Goal: Task Accomplishment & Management: Manage account settings

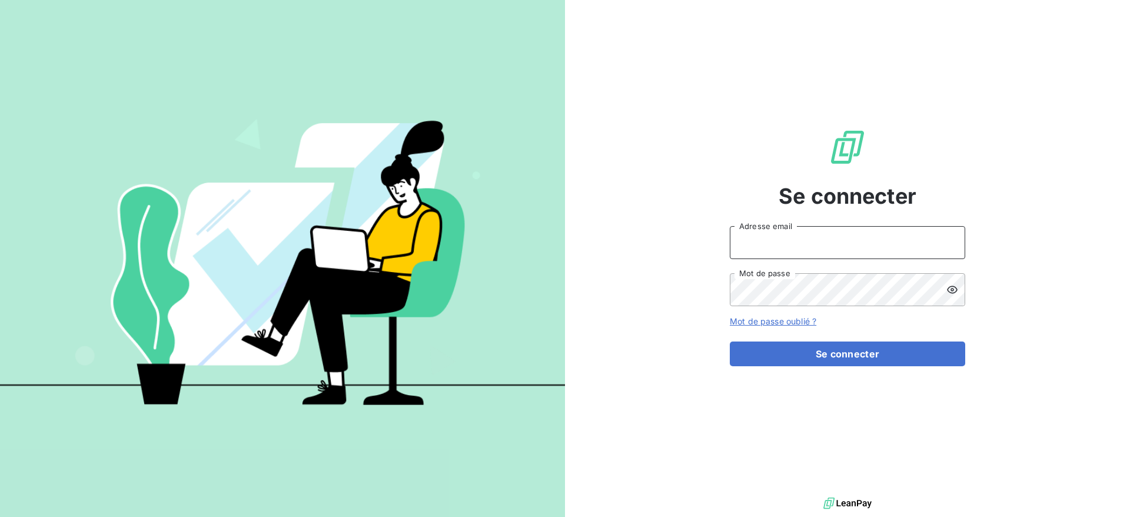
type input "vanessa.grenet@isoskele.fr"
click at [853, 368] on div "Se connecter vanessa.grenet@isoskele.fr Adresse email Mot de passe Mot de passe…" at bounding box center [846, 247] width 235 height 494
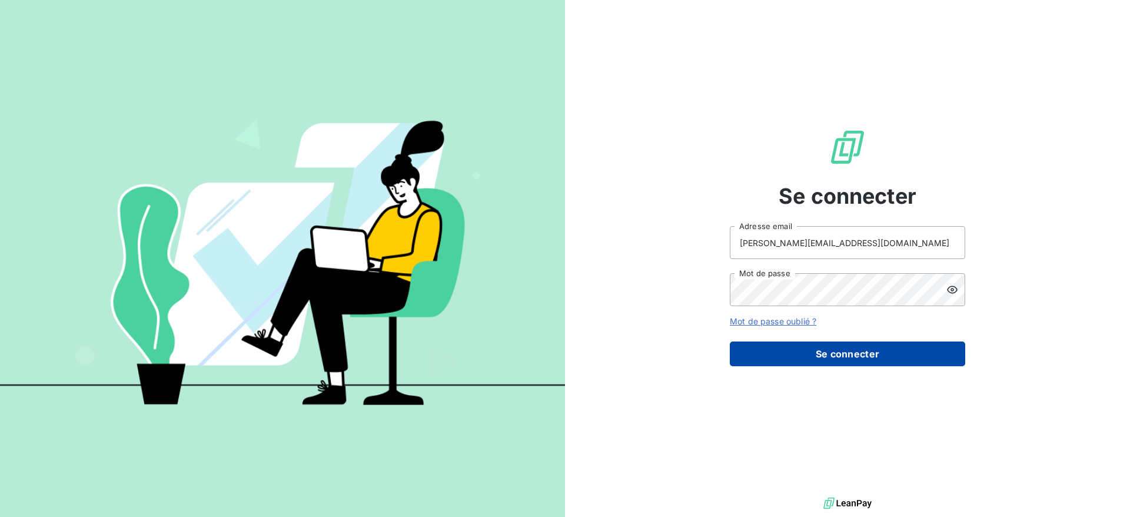
click at [853, 364] on button "Se connecter" at bounding box center [846, 353] width 235 height 25
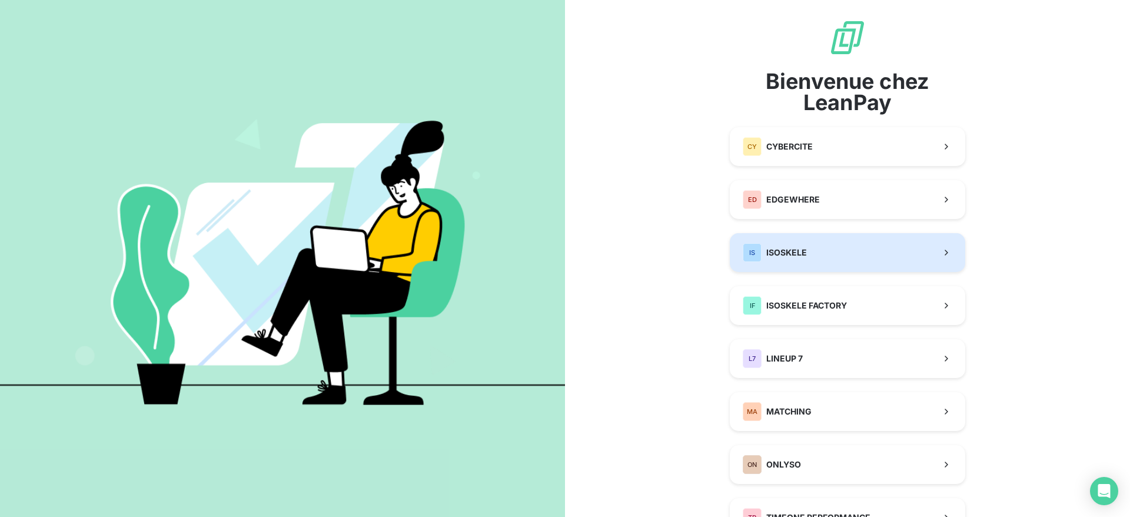
click at [746, 239] on button "IS ISOSKELE" at bounding box center [846, 252] width 235 height 39
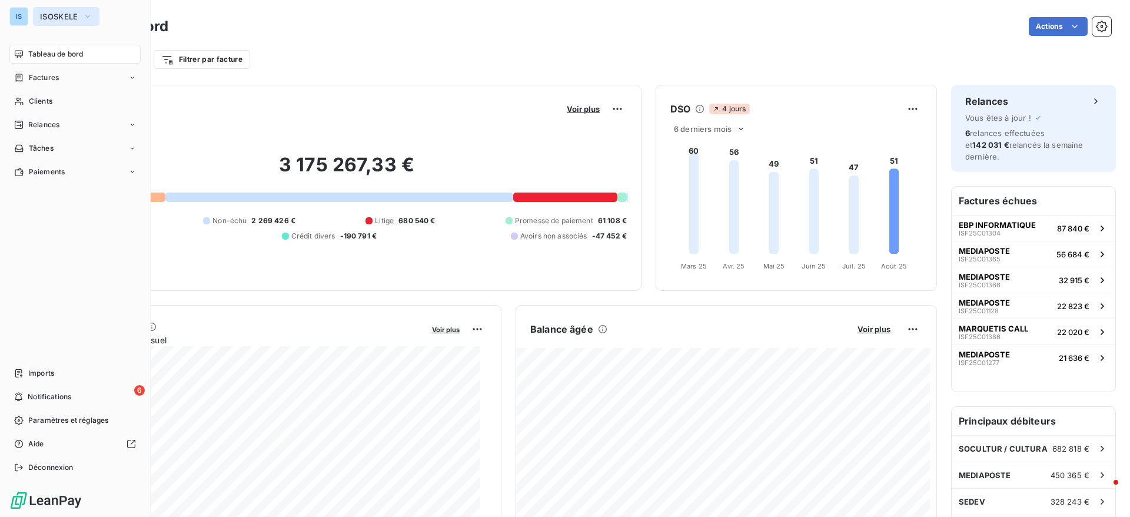
click at [58, 20] on span "ISOSKELE" at bounding box center [59, 16] width 38 height 9
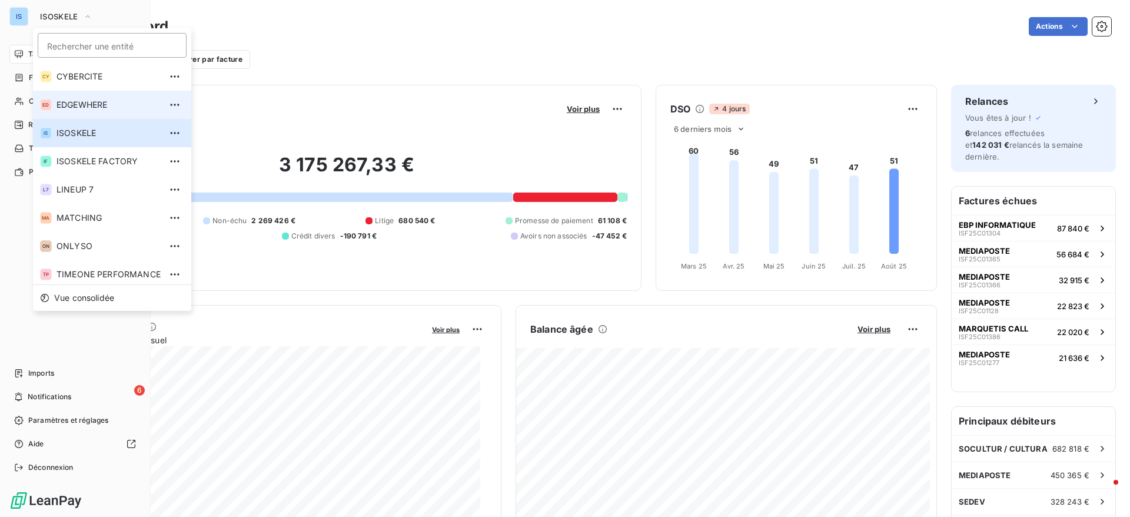
click at [64, 96] on li "ED EDGEWHERE" at bounding box center [112, 105] width 158 height 28
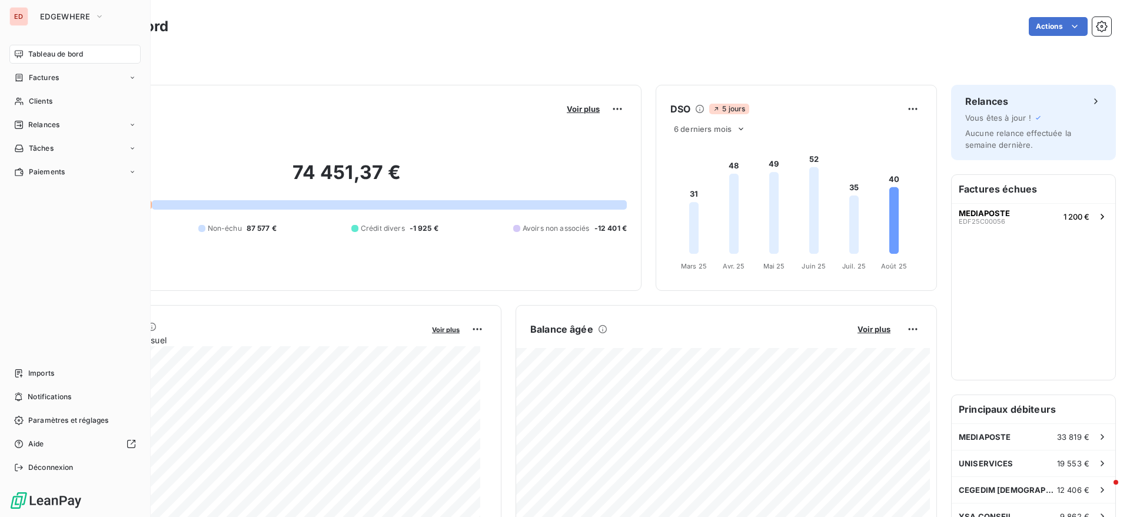
click at [22, 18] on div "ED" at bounding box center [18, 16] width 19 height 19
click at [45, 15] on span "EDGEWHERE" at bounding box center [65, 16] width 50 height 9
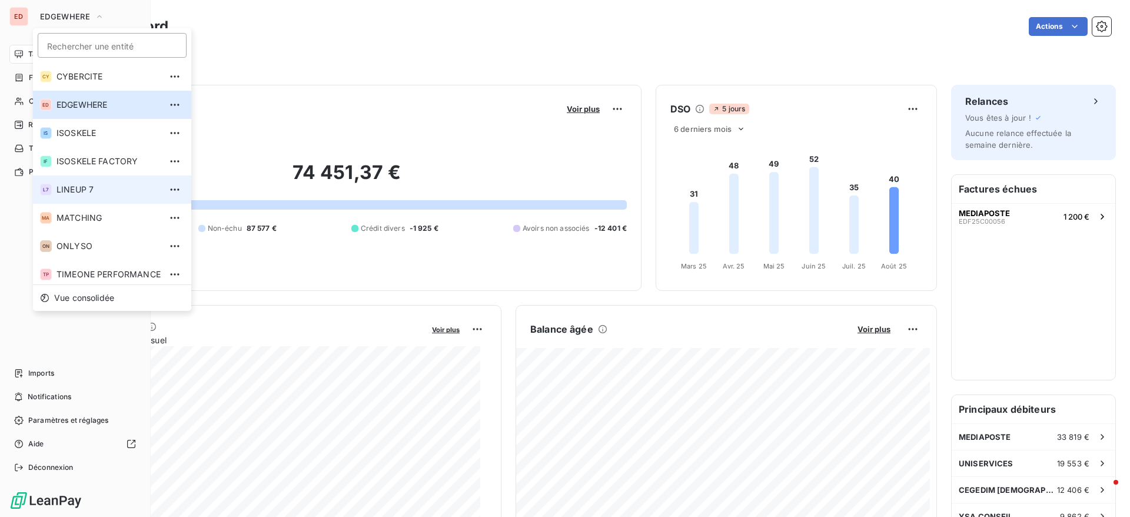
click at [87, 182] on li "L7 LINEUP 7" at bounding box center [112, 189] width 158 height 28
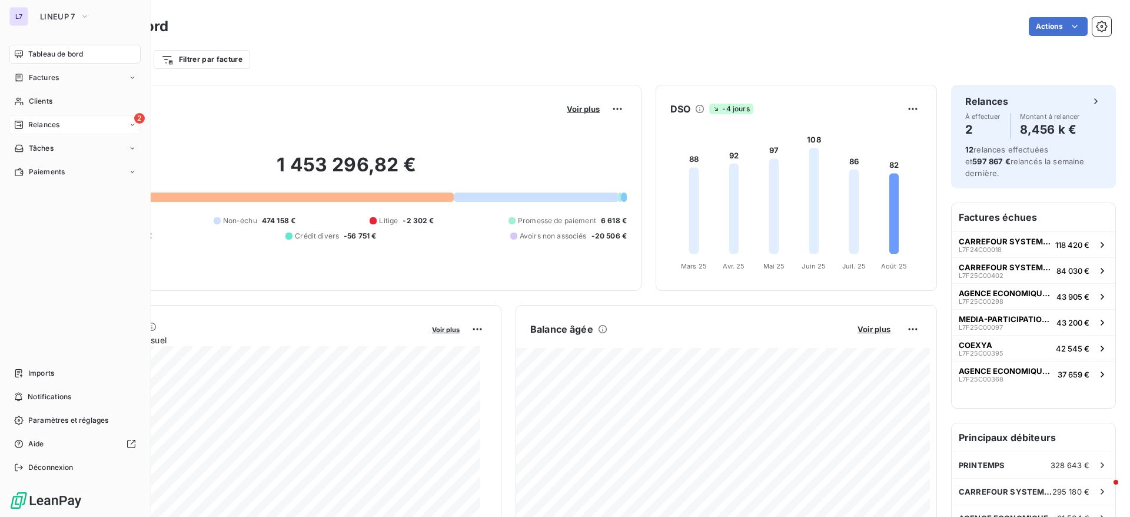
click at [28, 128] on div "Relances" at bounding box center [36, 124] width 45 height 11
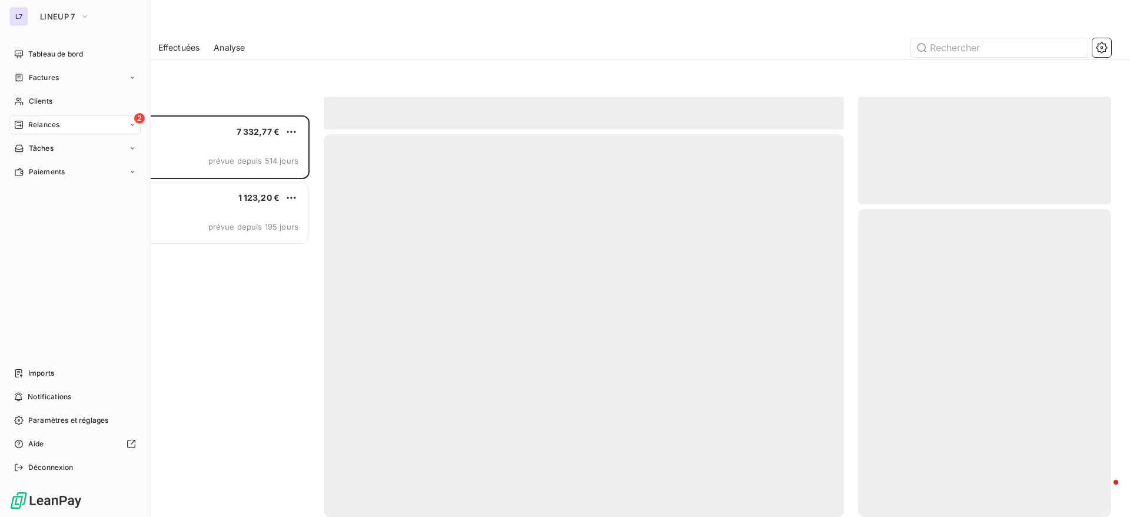
scroll to position [388, 239]
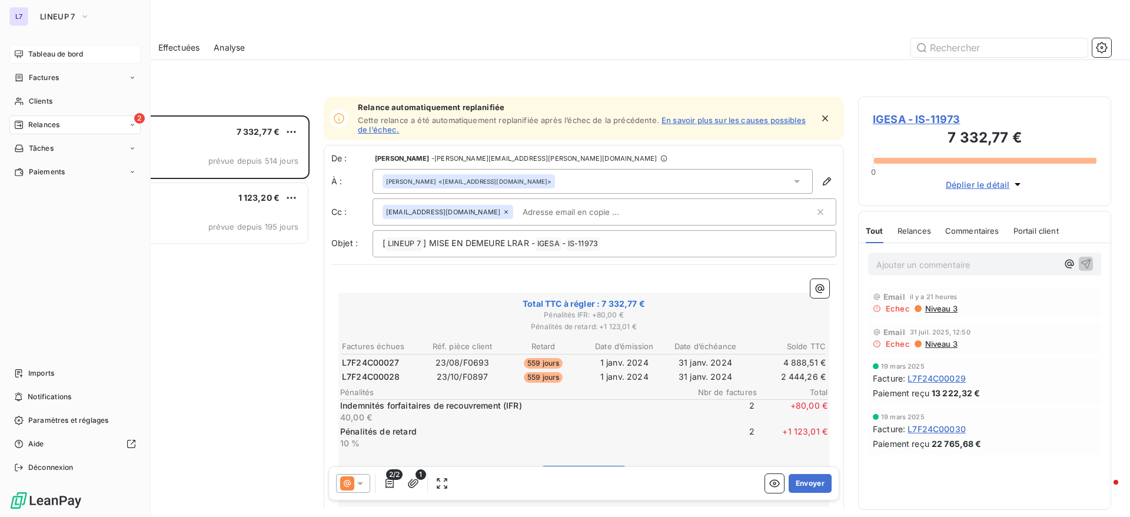
click at [45, 45] on div "Tableau de bord" at bounding box center [74, 54] width 131 height 19
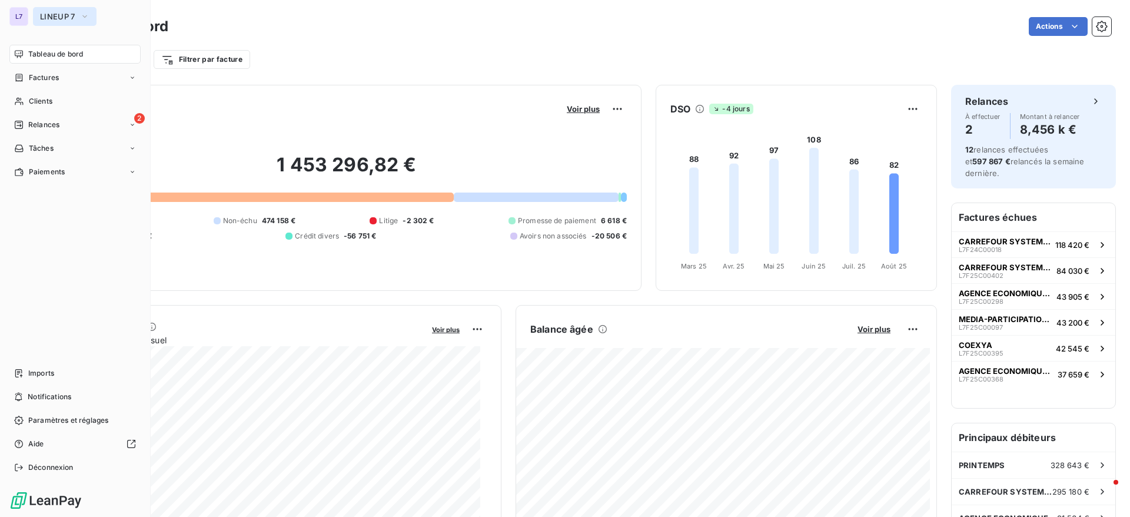
click at [46, 9] on button "LINEUP 7" at bounding box center [65, 16] width 64 height 19
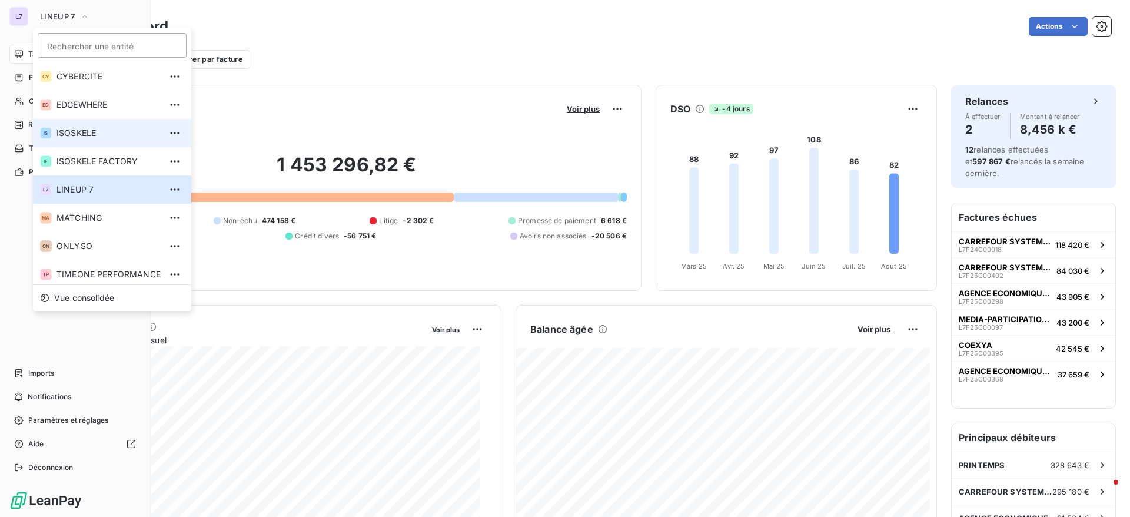
click at [61, 121] on li "IS ISOSKELE" at bounding box center [112, 133] width 158 height 28
